Goal: Transaction & Acquisition: Purchase product/service

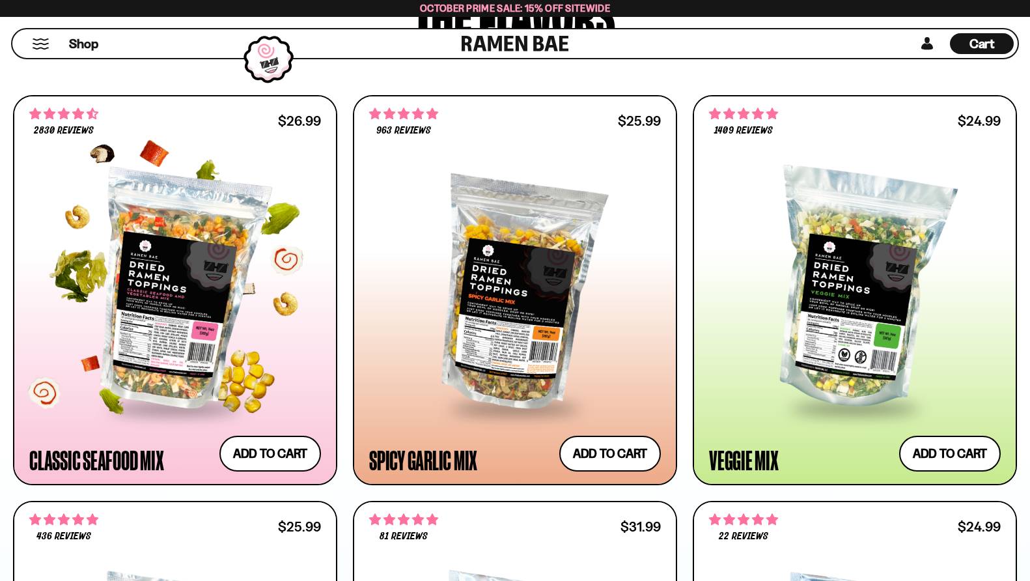
scroll to position [716, 0]
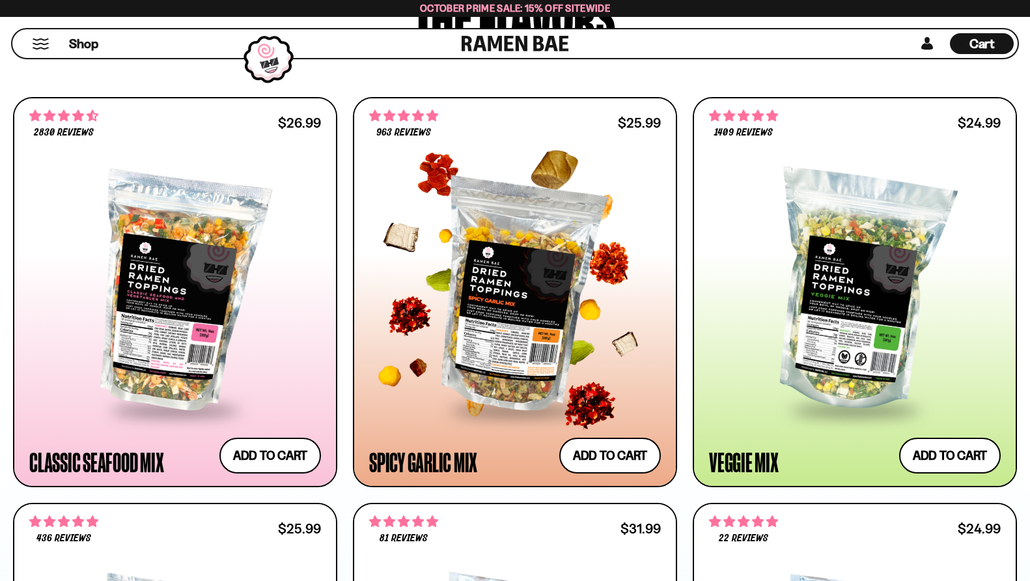
click at [462, 284] on div at bounding box center [515, 292] width 292 height 233
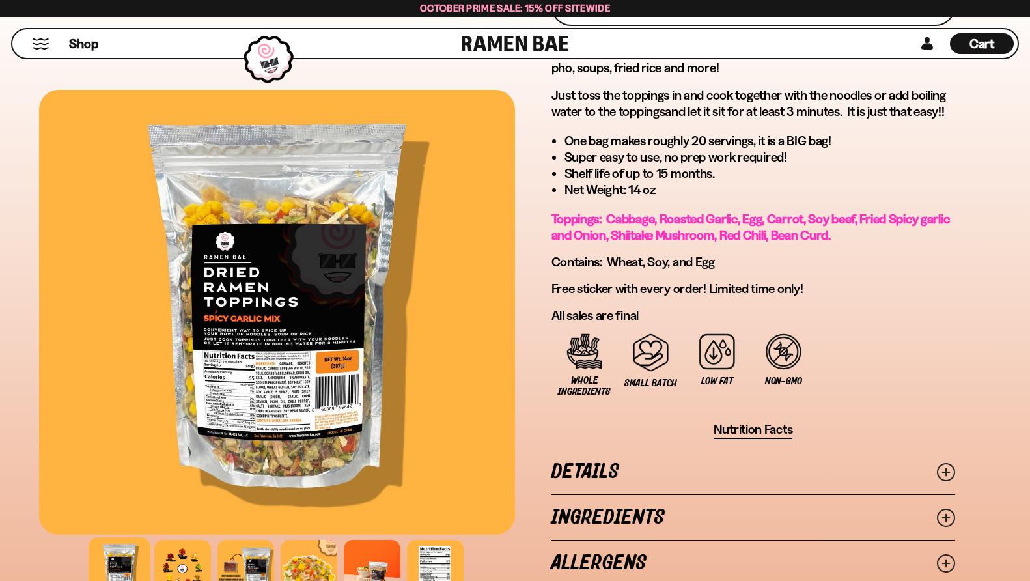
scroll to position [912, 0]
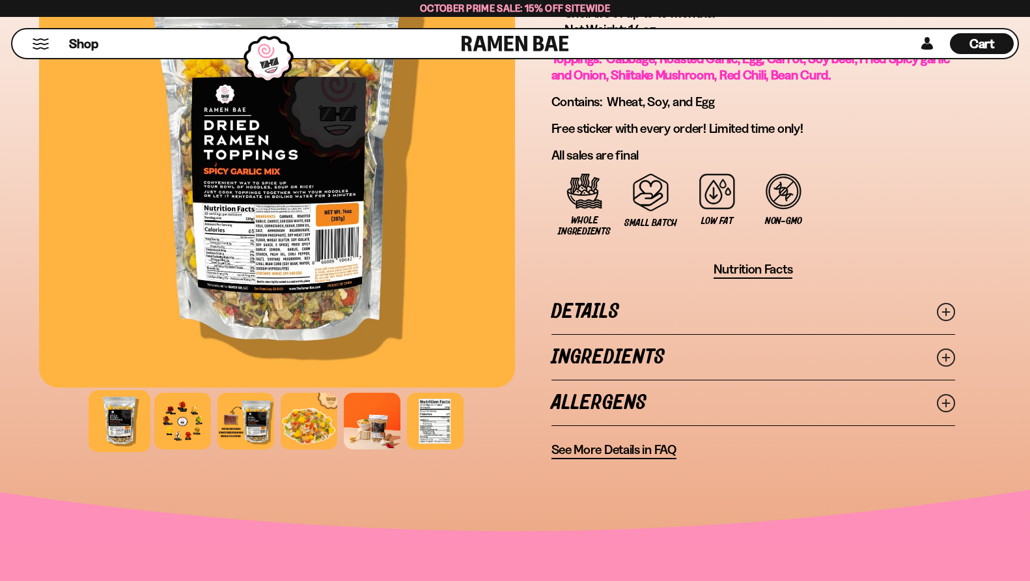
click at [949, 348] on icon at bounding box center [946, 357] width 18 height 18
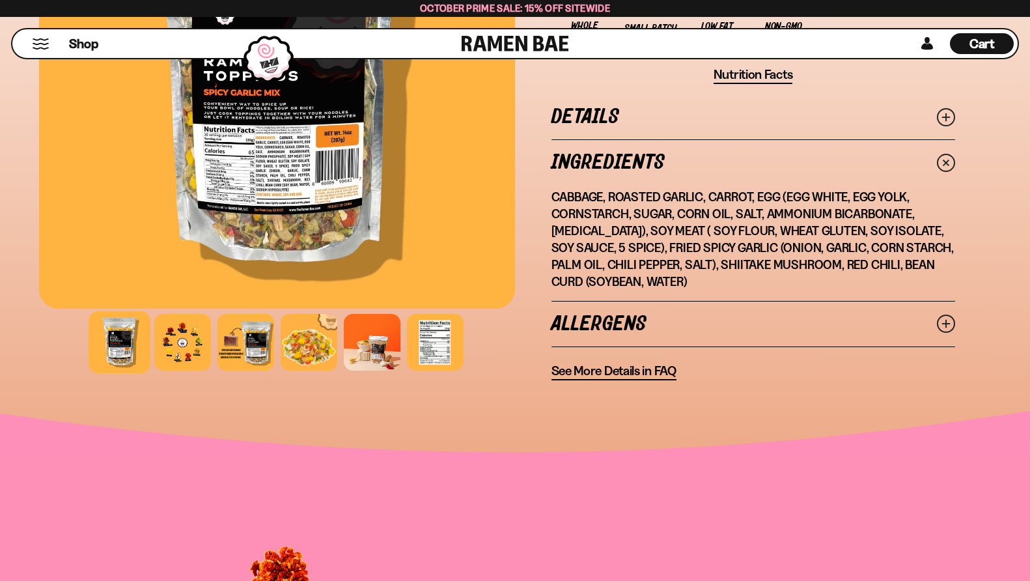
scroll to position [1107, 0]
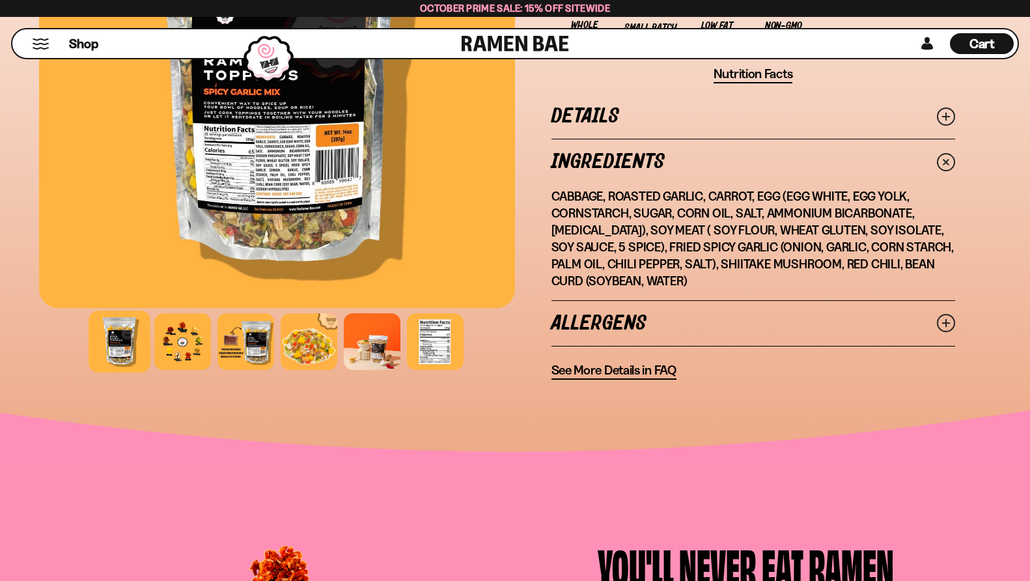
click at [950, 322] on icon at bounding box center [946, 323] width 18 height 18
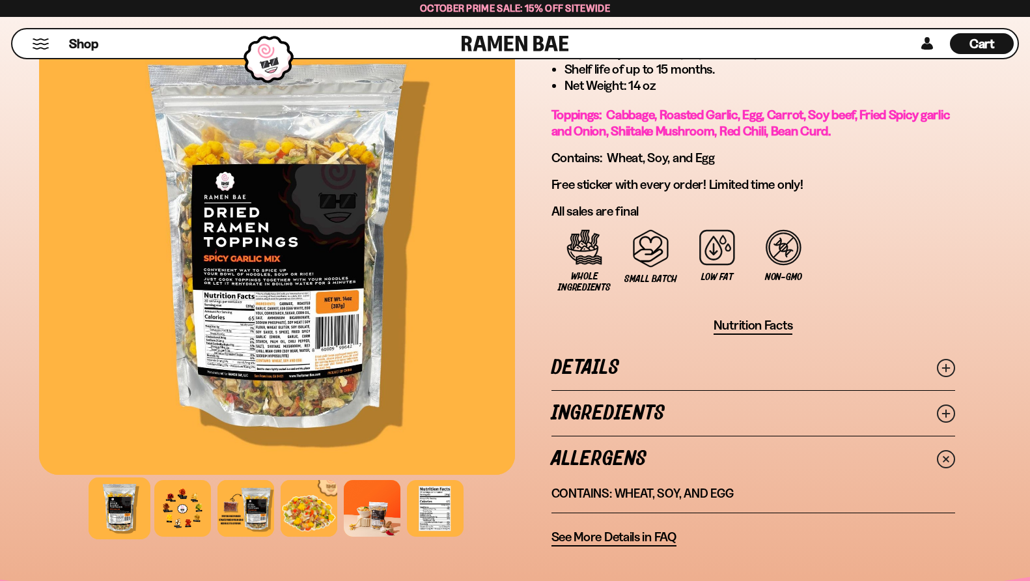
scroll to position [846, 0]
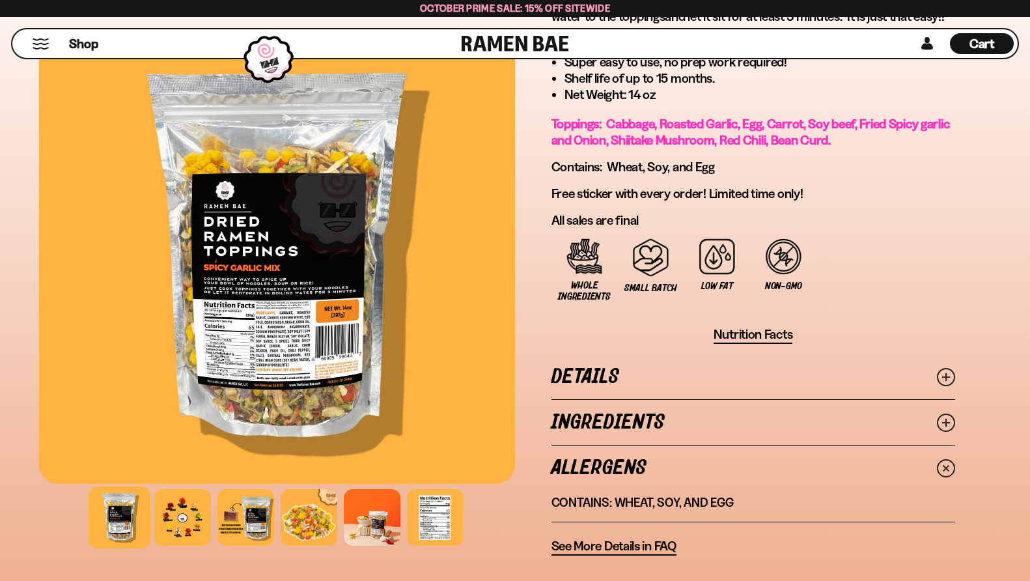
click at [942, 370] on icon at bounding box center [946, 377] width 18 height 18
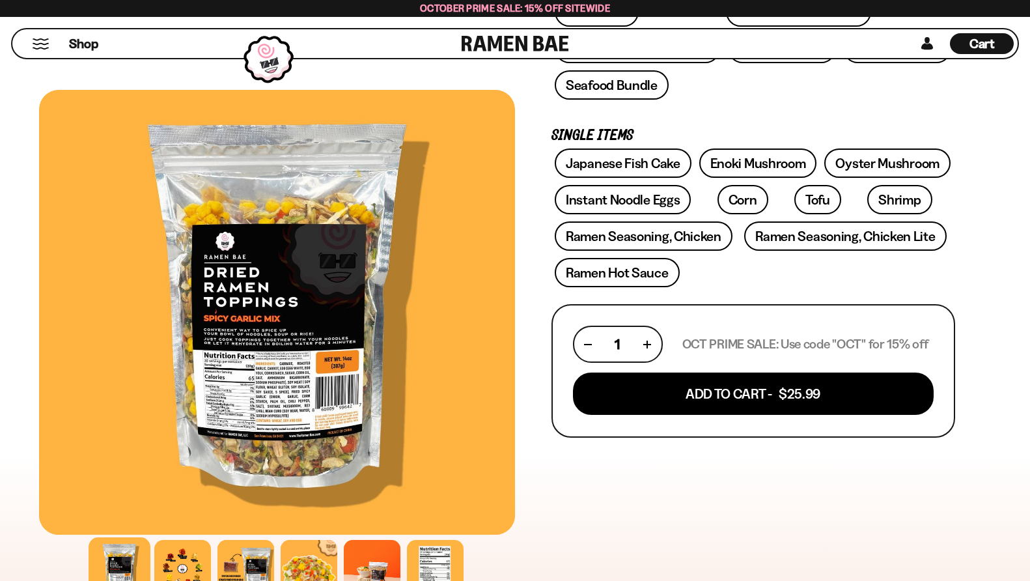
scroll to position [130, 0]
